Goal: Entertainment & Leisure: Consume media (video, audio)

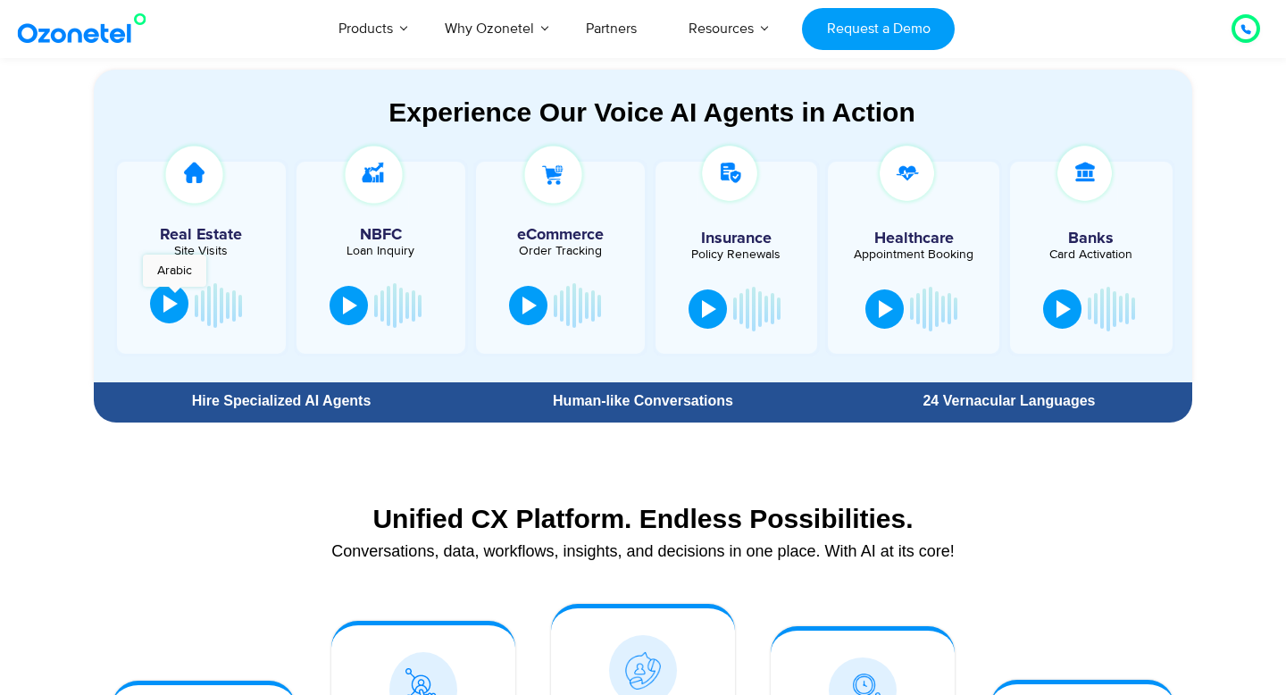
click at [174, 296] on div at bounding box center [170, 304] width 14 height 18
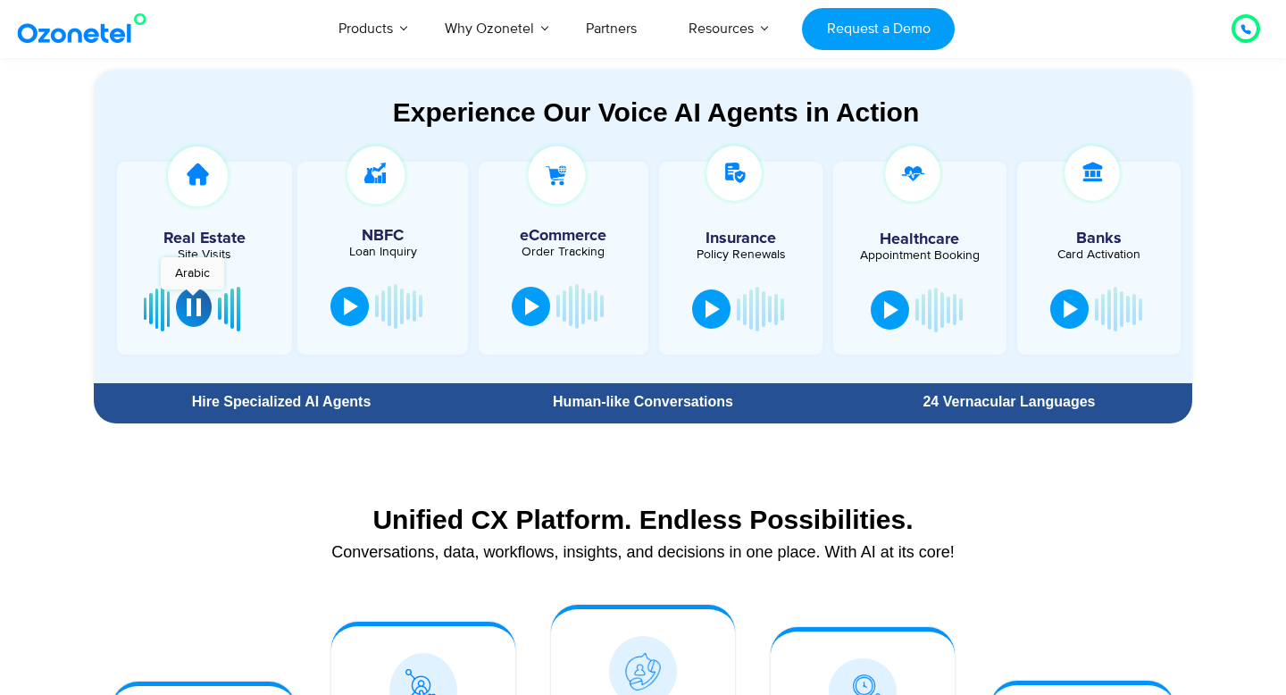
click at [192, 298] on div at bounding box center [194, 307] width 14 height 18
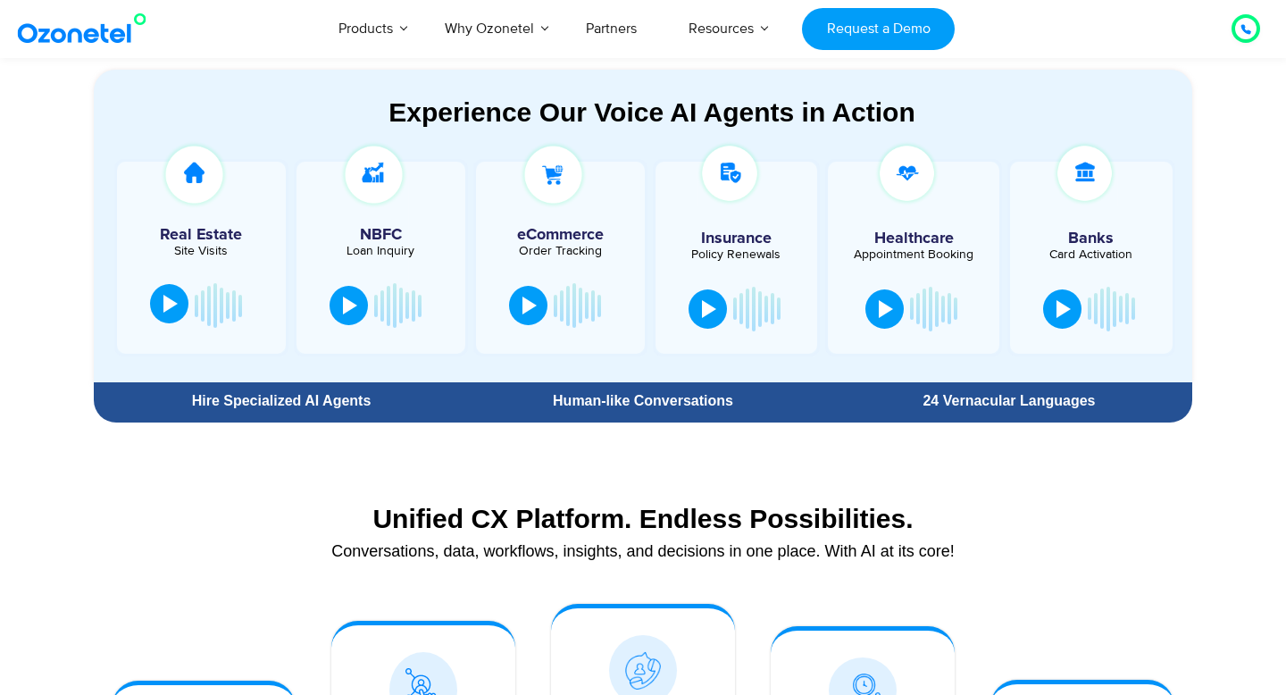
click at [1245, 29] on icon at bounding box center [1246, 29] width 11 height 11
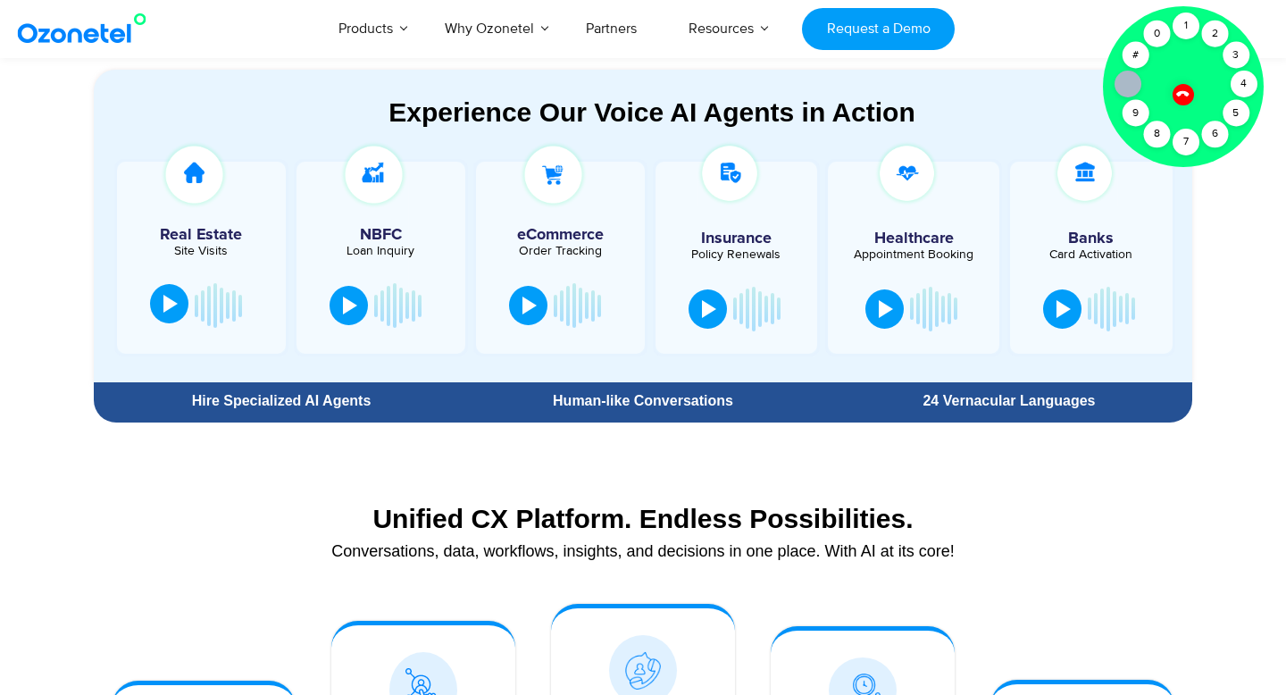
click at [1178, 89] on div at bounding box center [1183, 94] width 22 height 22
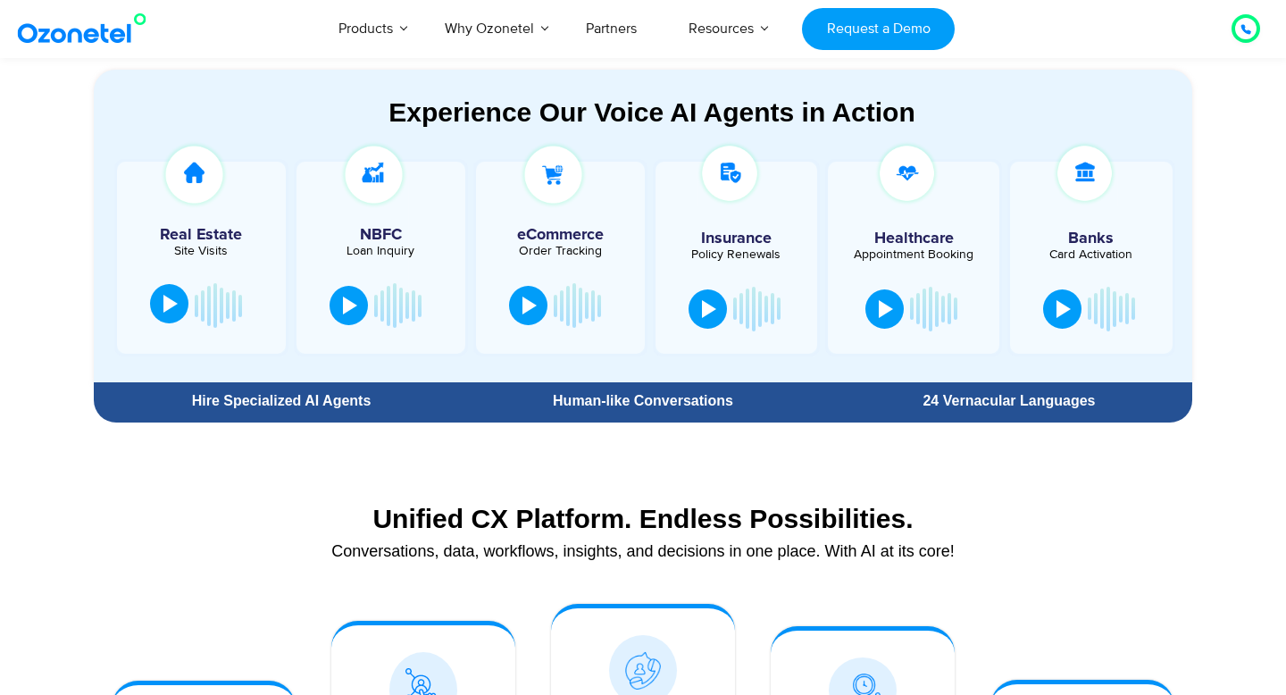
click at [1245, 34] on div at bounding box center [1246, 28] width 11 height 21
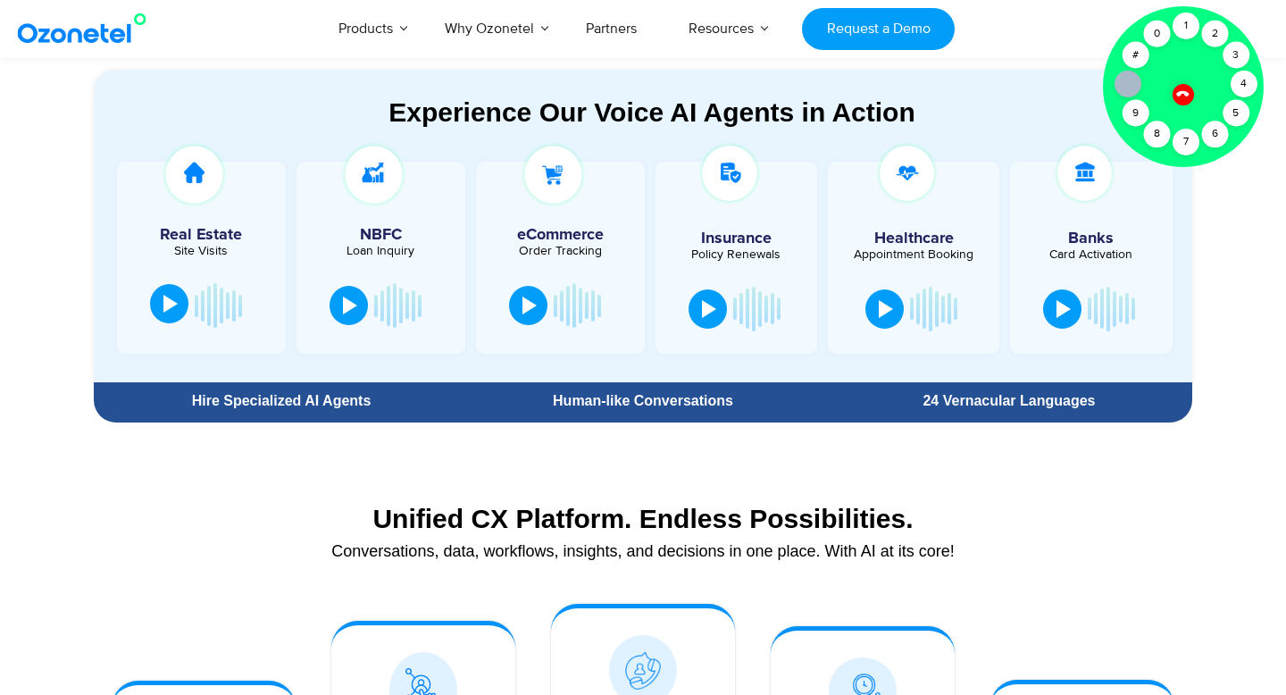
click at [1187, 87] on div at bounding box center [1183, 94] width 30 height 30
